Goal: Task Accomplishment & Management: Manage account settings

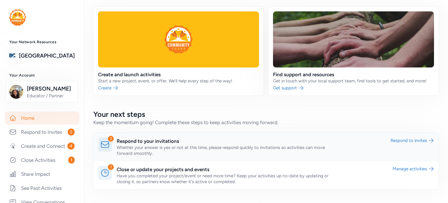
scroll to position [29, 0]
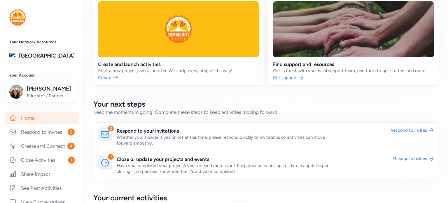
click at [134, 135] on link at bounding box center [265, 136] width 345 height 28
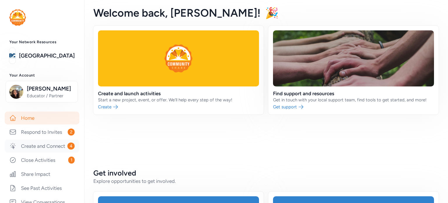
click at [36, 150] on link "Create and Connect 4" at bounding box center [42, 145] width 75 height 13
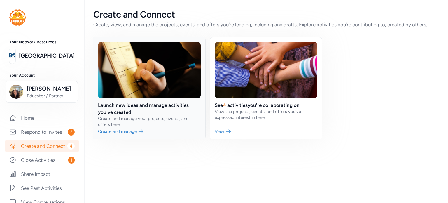
click at [108, 131] on link at bounding box center [149, 87] width 112 height 101
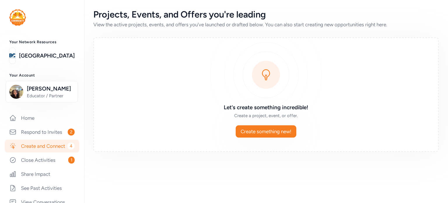
click at [35, 152] on link "Create and Connect 4" at bounding box center [42, 145] width 75 height 13
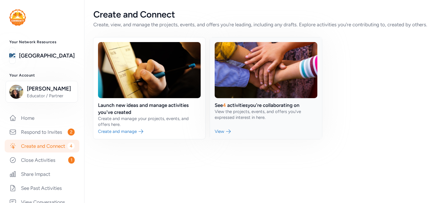
click at [225, 133] on link at bounding box center [266, 87] width 112 height 101
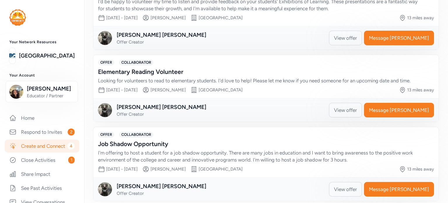
scroll to position [271, 0]
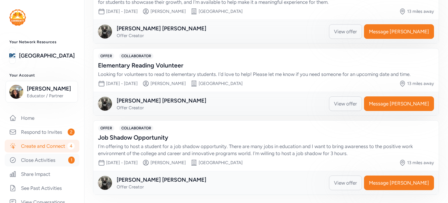
click at [49, 166] on link "Close Activities 1" at bounding box center [42, 159] width 75 height 13
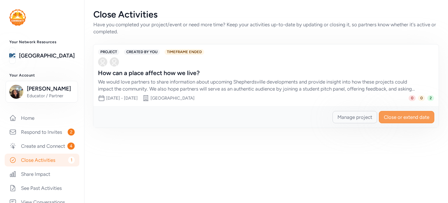
click at [408, 116] on span "Close or extend date" at bounding box center [406, 116] width 45 height 7
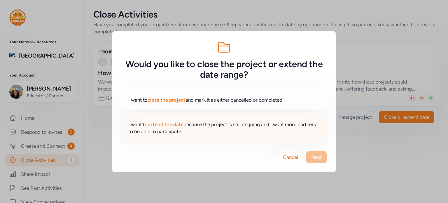
click at [165, 123] on span "extend the date" at bounding box center [165, 124] width 36 height 6
click at [320, 156] on span "Next" at bounding box center [316, 156] width 10 height 7
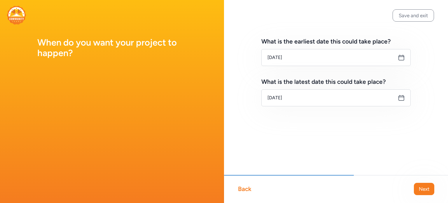
click at [400, 98] on icon at bounding box center [401, 97] width 7 height 7
click at [402, 57] on icon at bounding box center [401, 57] width 7 height 7
click at [402, 98] on icon at bounding box center [401, 97] width 7 height 7
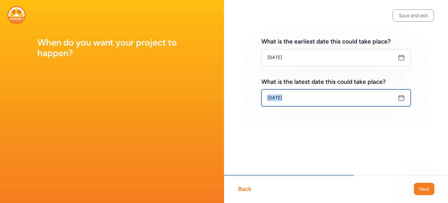
click at [326, 99] on input "Oct 2, 2025" at bounding box center [335, 97] width 149 height 17
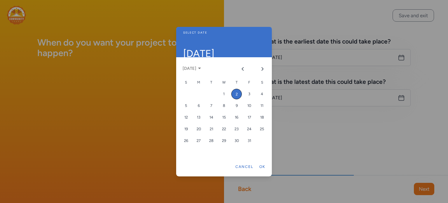
click at [326, 99] on div at bounding box center [224, 101] width 448 height 203
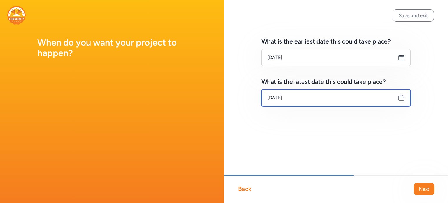
click at [318, 97] on input "Oct 2, 2025" at bounding box center [335, 97] width 149 height 17
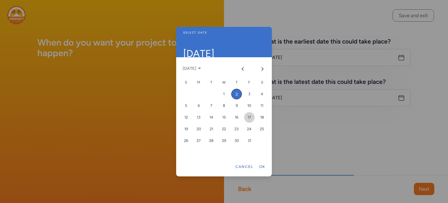
click at [249, 115] on div "17" at bounding box center [249, 117] width 10 height 10
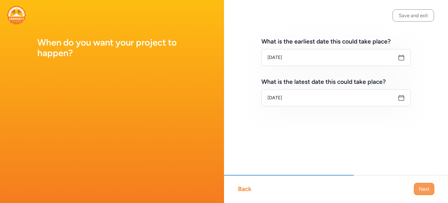
click at [418, 186] on button "Next" at bounding box center [424, 188] width 20 height 12
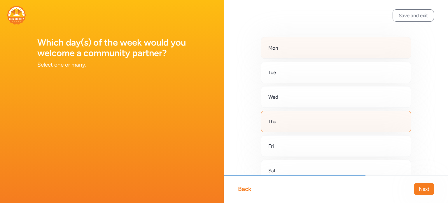
click at [273, 54] on div "Mon" at bounding box center [336, 48] width 150 height 22
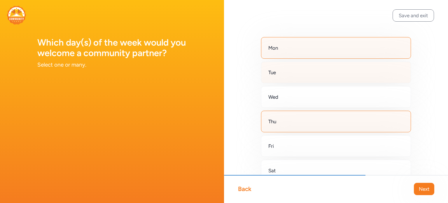
click at [270, 80] on div "Tue" at bounding box center [336, 72] width 150 height 22
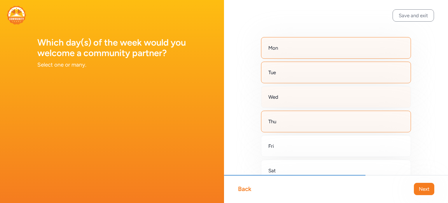
click at [269, 96] on span "Wed" at bounding box center [273, 96] width 10 height 7
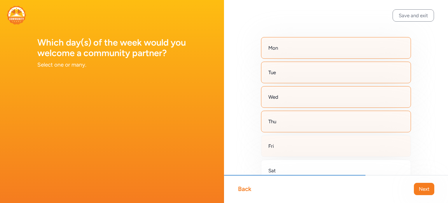
click at [271, 143] on span "Fri" at bounding box center [271, 145] width 6 height 7
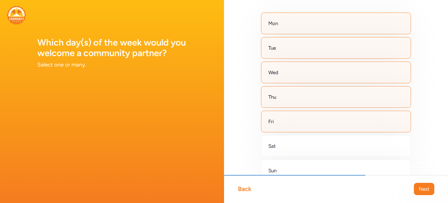
scroll to position [58, 0]
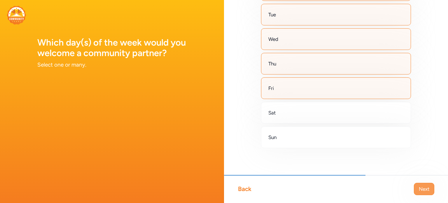
click at [420, 188] on span "Next" at bounding box center [423, 188] width 10 height 7
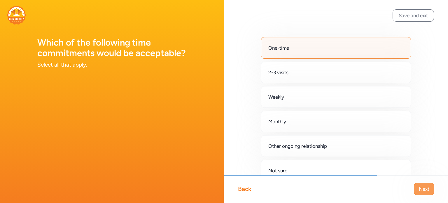
click at [418, 185] on span "Next" at bounding box center [423, 188] width 10 height 7
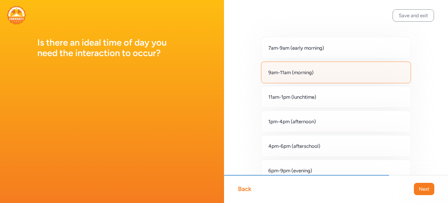
click at [270, 72] on span "9am-11am (morning)" at bounding box center [290, 72] width 45 height 7
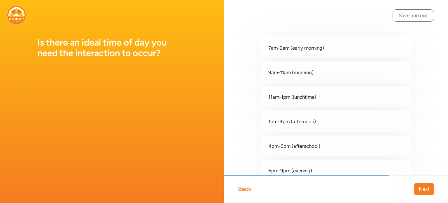
click at [273, 77] on div "9am-11am (morning)" at bounding box center [336, 72] width 150 height 22
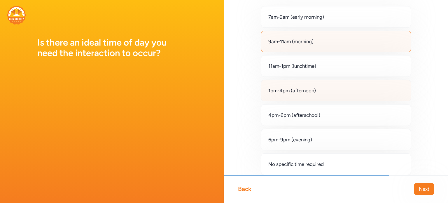
scroll to position [58, 0]
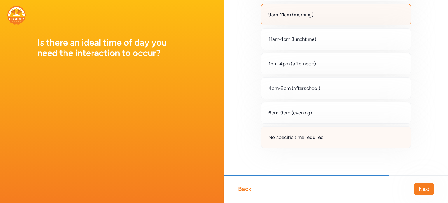
click at [279, 137] on span "No specific time required" at bounding box center [295, 136] width 55 height 7
click at [302, 9] on div "9am-11am (morning)" at bounding box center [336, 15] width 150 height 22
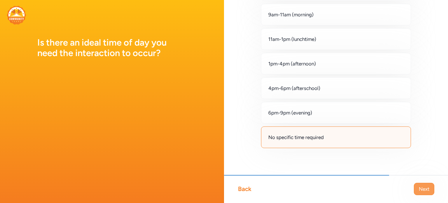
click at [422, 186] on span "Next" at bounding box center [423, 188] width 10 height 7
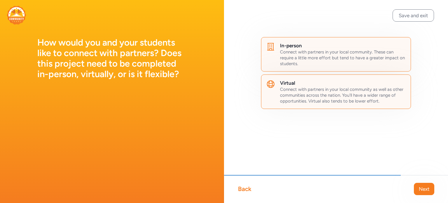
click at [299, 59] on span "Connect with partners in your local community. These can require a little more …" at bounding box center [342, 57] width 125 height 17
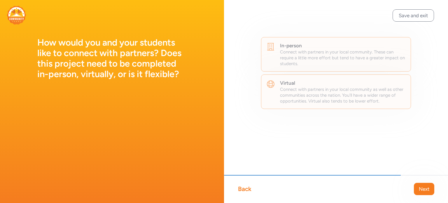
click at [288, 87] on div "In-person Connect with partners in your local community. These can require a li…" at bounding box center [335, 72] width 149 height 71
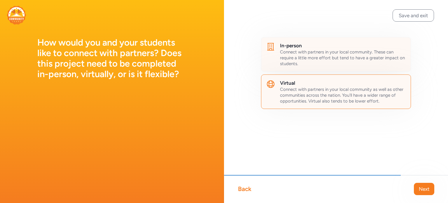
click at [284, 64] on span "Connect with partners in your local community. These can require a little more …" at bounding box center [342, 57] width 125 height 17
click at [428, 192] on span "Next" at bounding box center [423, 188] width 10 height 7
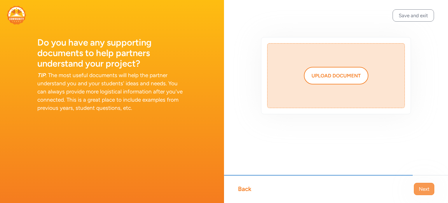
click at [421, 190] on span "Next" at bounding box center [423, 188] width 10 height 7
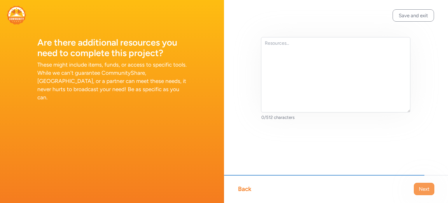
click at [425, 192] on button "Next" at bounding box center [424, 188] width 20 height 12
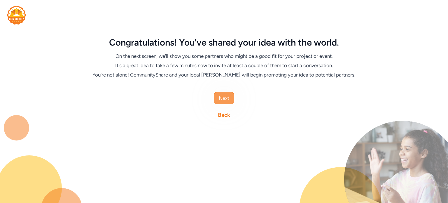
click at [221, 102] on button "Next" at bounding box center [224, 98] width 20 height 12
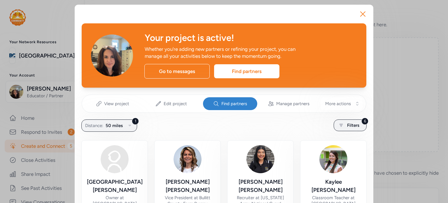
click at [104, 58] on img at bounding box center [112, 55] width 42 height 42
click at [360, 13] on icon "button" at bounding box center [362, 14] width 5 height 5
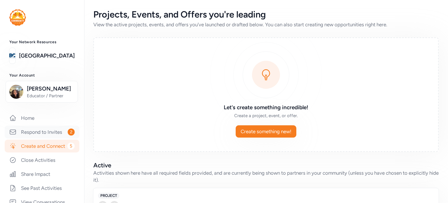
click at [46, 132] on link "Respond to Invites 2" at bounding box center [42, 131] width 75 height 13
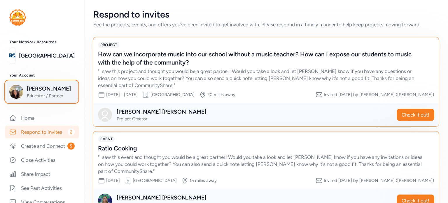
click at [61, 95] on span "Educator / Partner" at bounding box center [50, 96] width 47 height 6
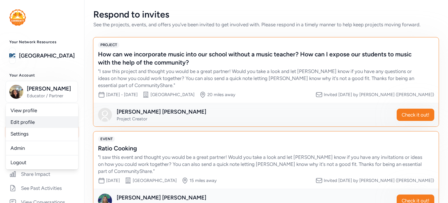
click at [16, 121] on link "Edit profile" at bounding box center [42, 122] width 72 height 12
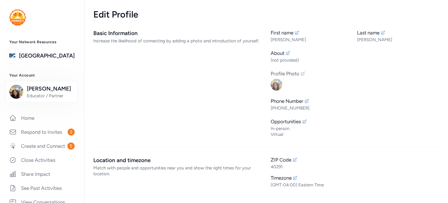
click at [279, 85] on img at bounding box center [276, 85] width 12 height 12
